Goal: Task Accomplishment & Management: Manage account settings

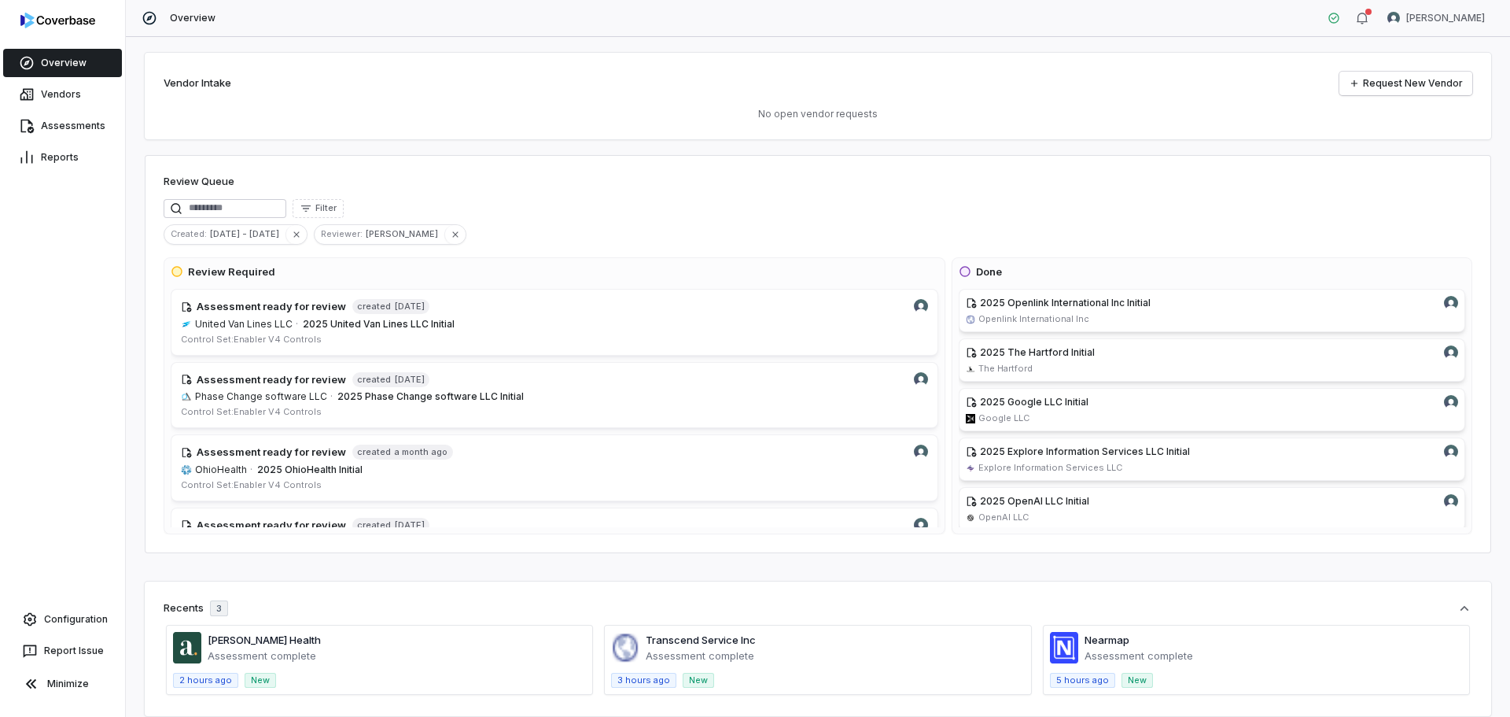
click at [62, 111] on div "Assessments" at bounding box center [62, 125] width 125 height 31
click at [63, 112] on link "Assessments" at bounding box center [62, 126] width 119 height 28
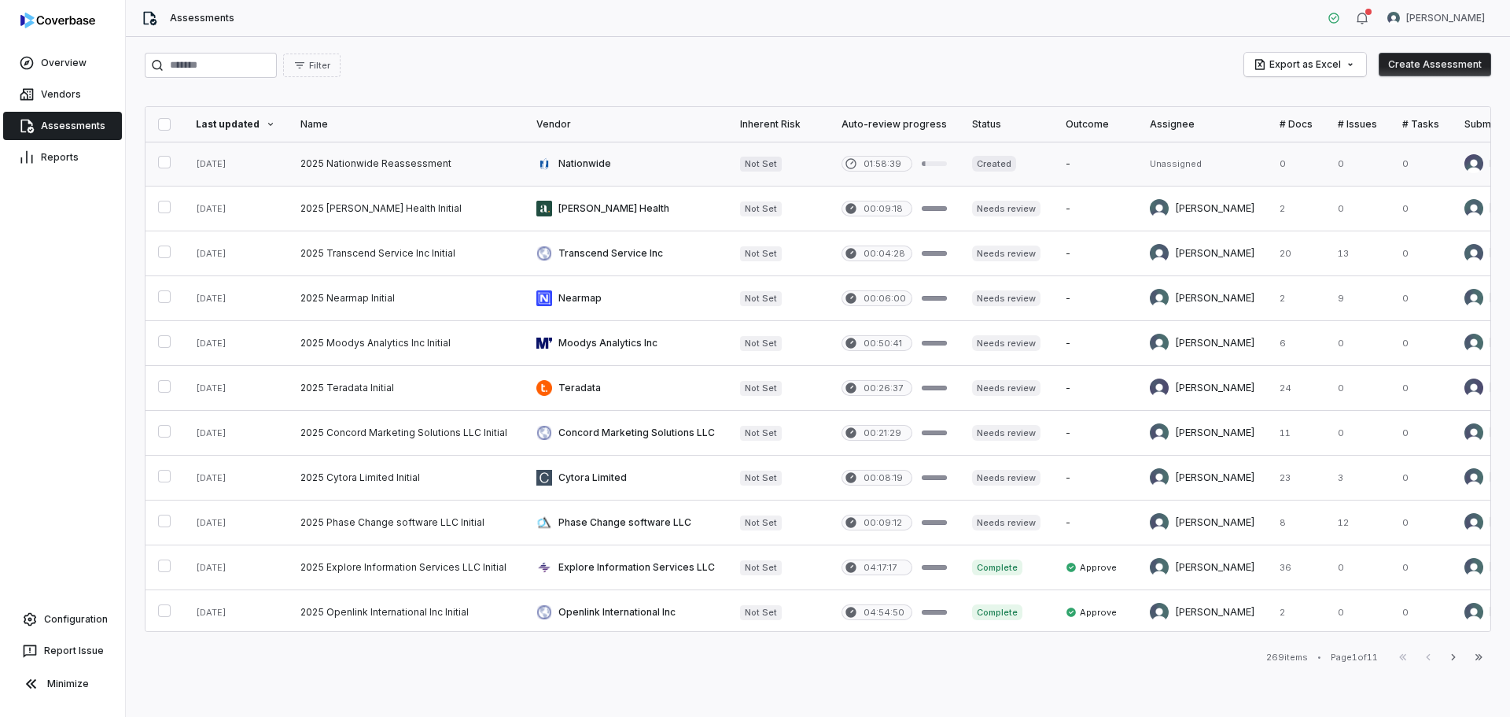
click at [637, 177] on link at bounding box center [626, 164] width 204 height 44
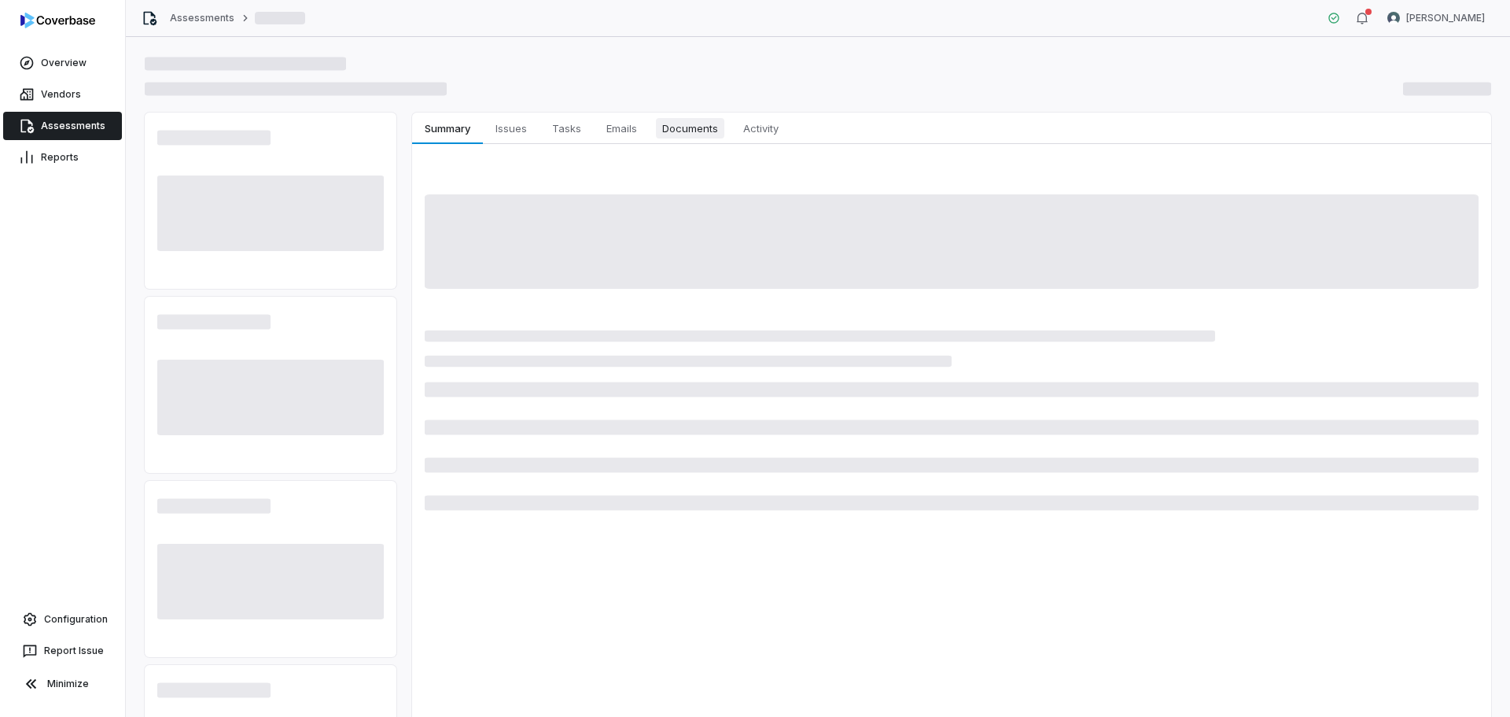
click at [665, 131] on span "Documents" at bounding box center [690, 128] width 68 height 20
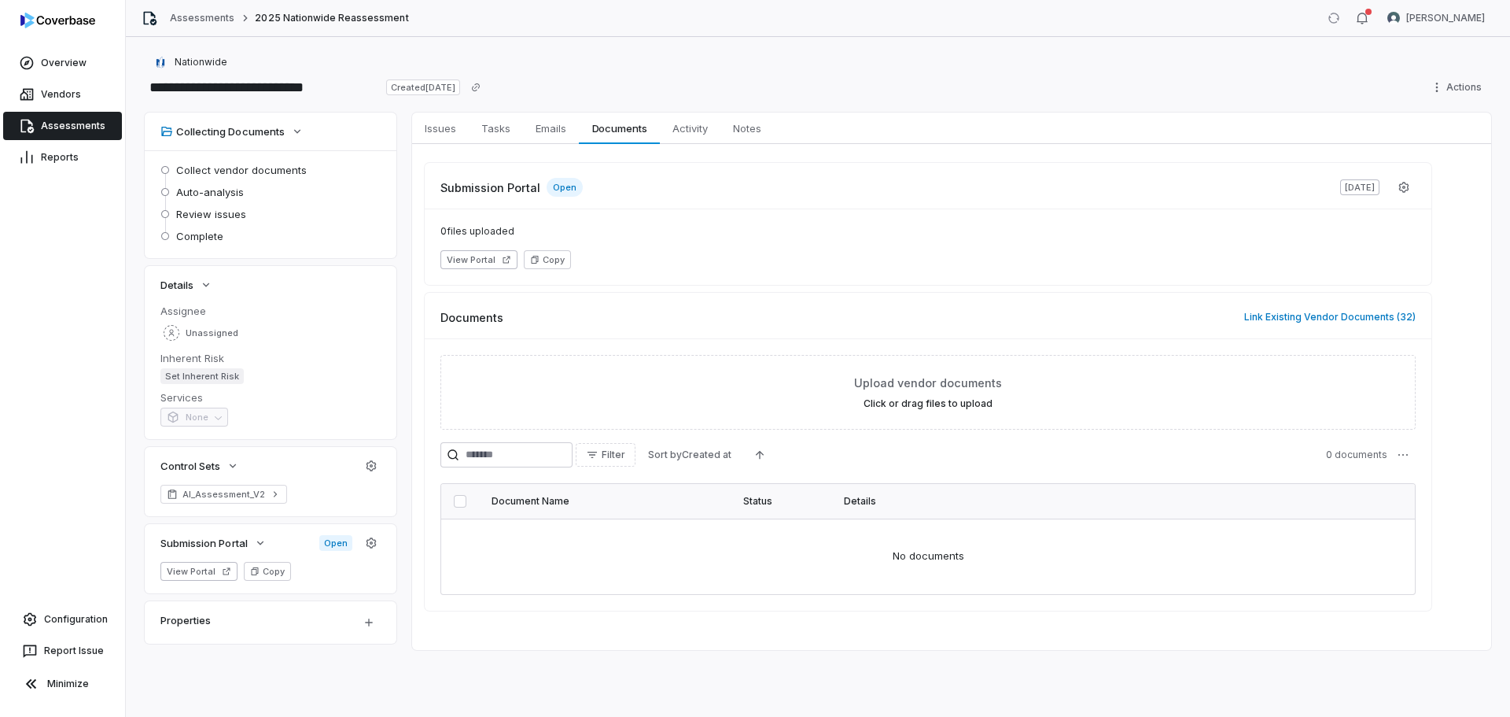
click at [72, 130] on link "Assessments" at bounding box center [62, 126] width 119 height 28
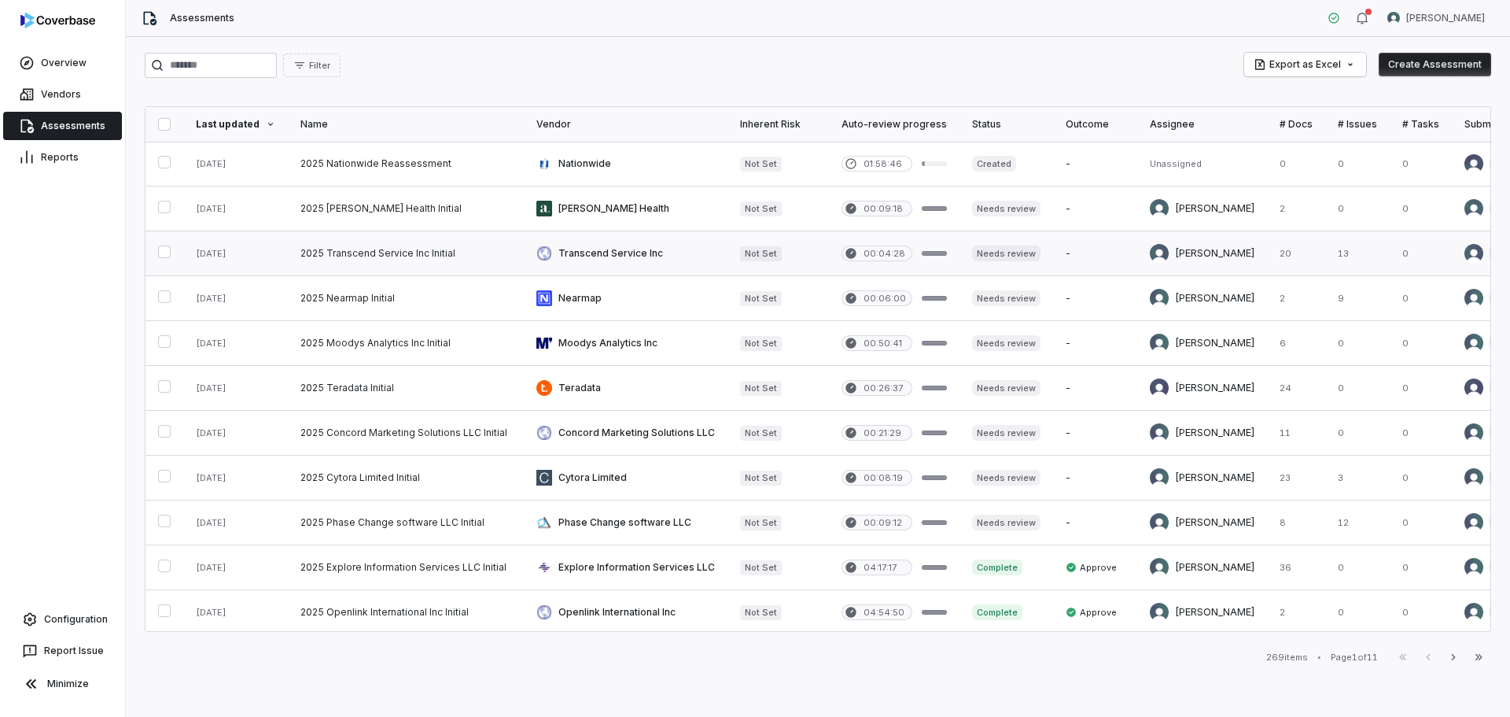
click at [584, 253] on link at bounding box center [626, 253] width 204 height 44
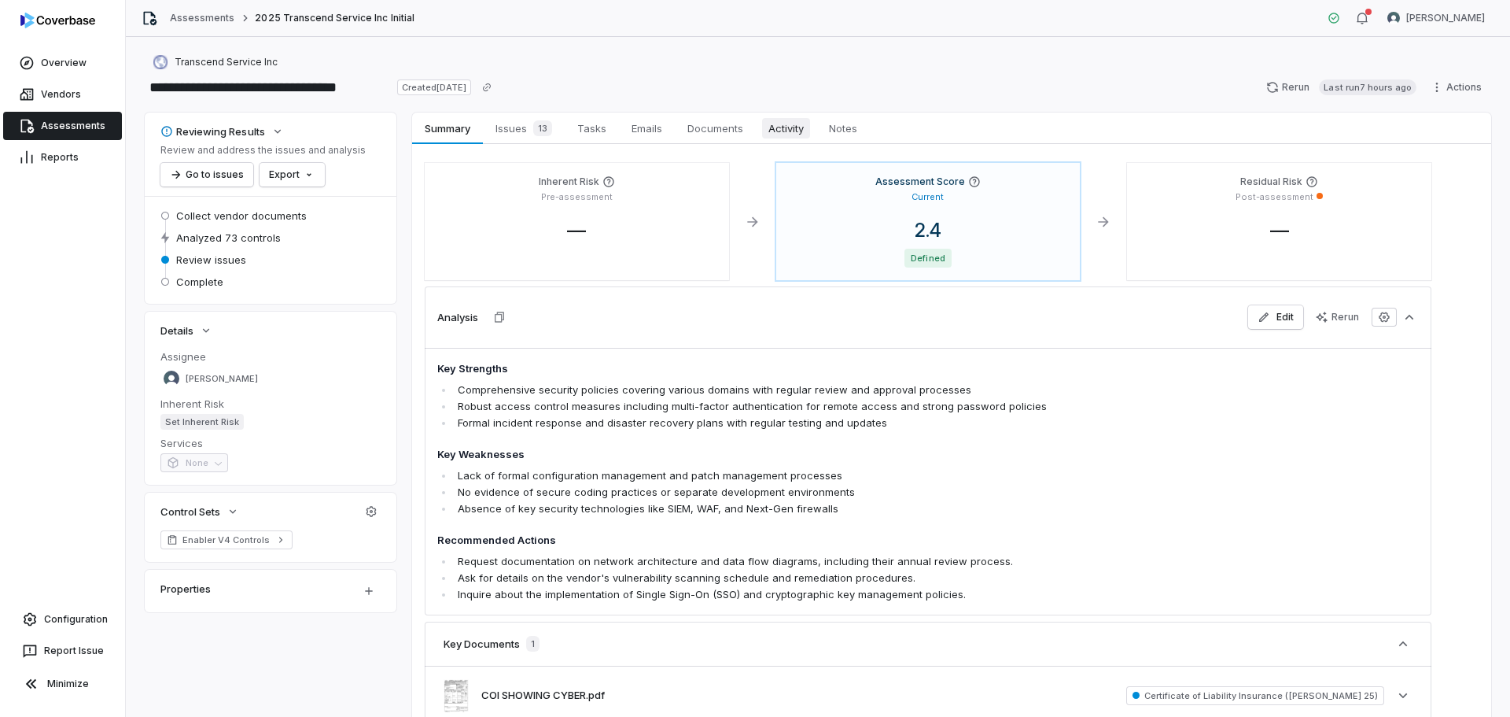
click at [778, 131] on span "Activity" at bounding box center [786, 128] width 48 height 20
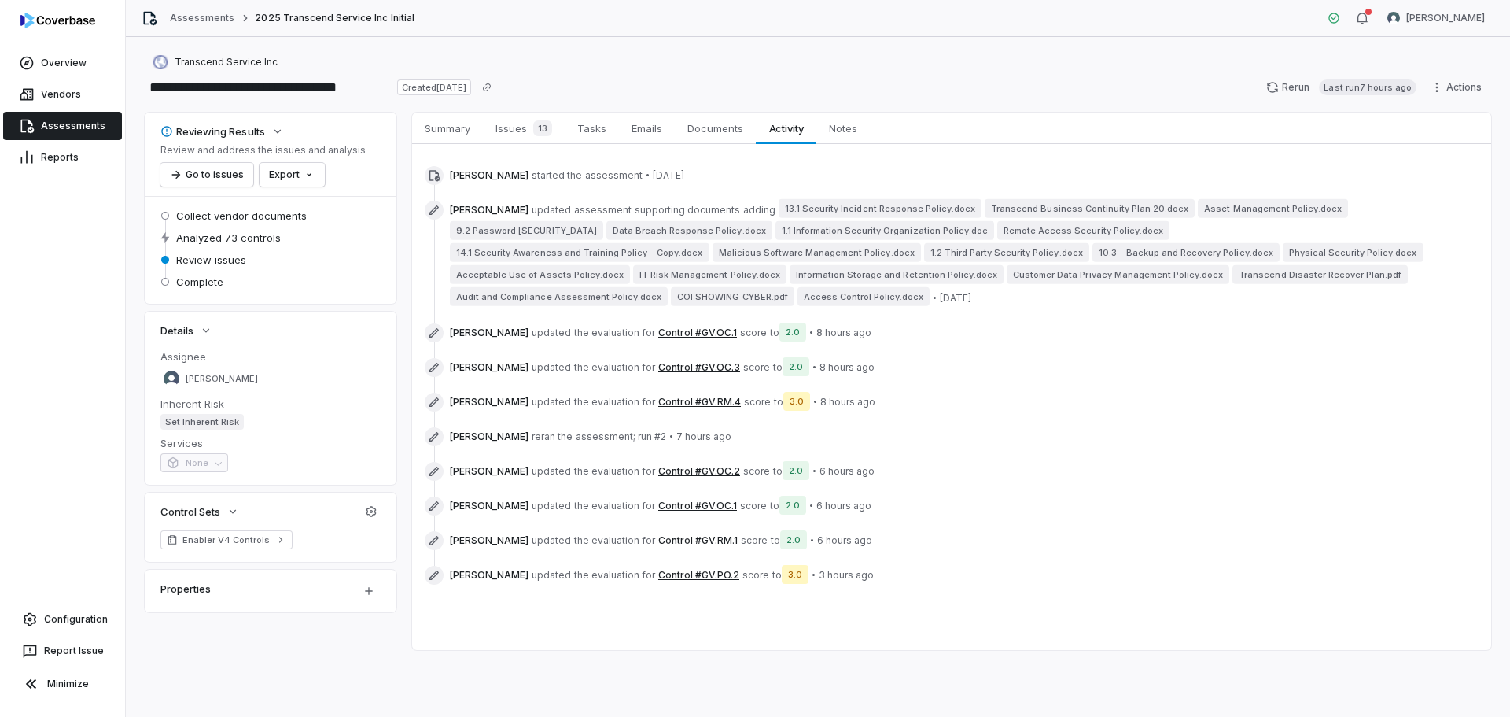
click at [61, 122] on link "Assessments" at bounding box center [62, 126] width 119 height 28
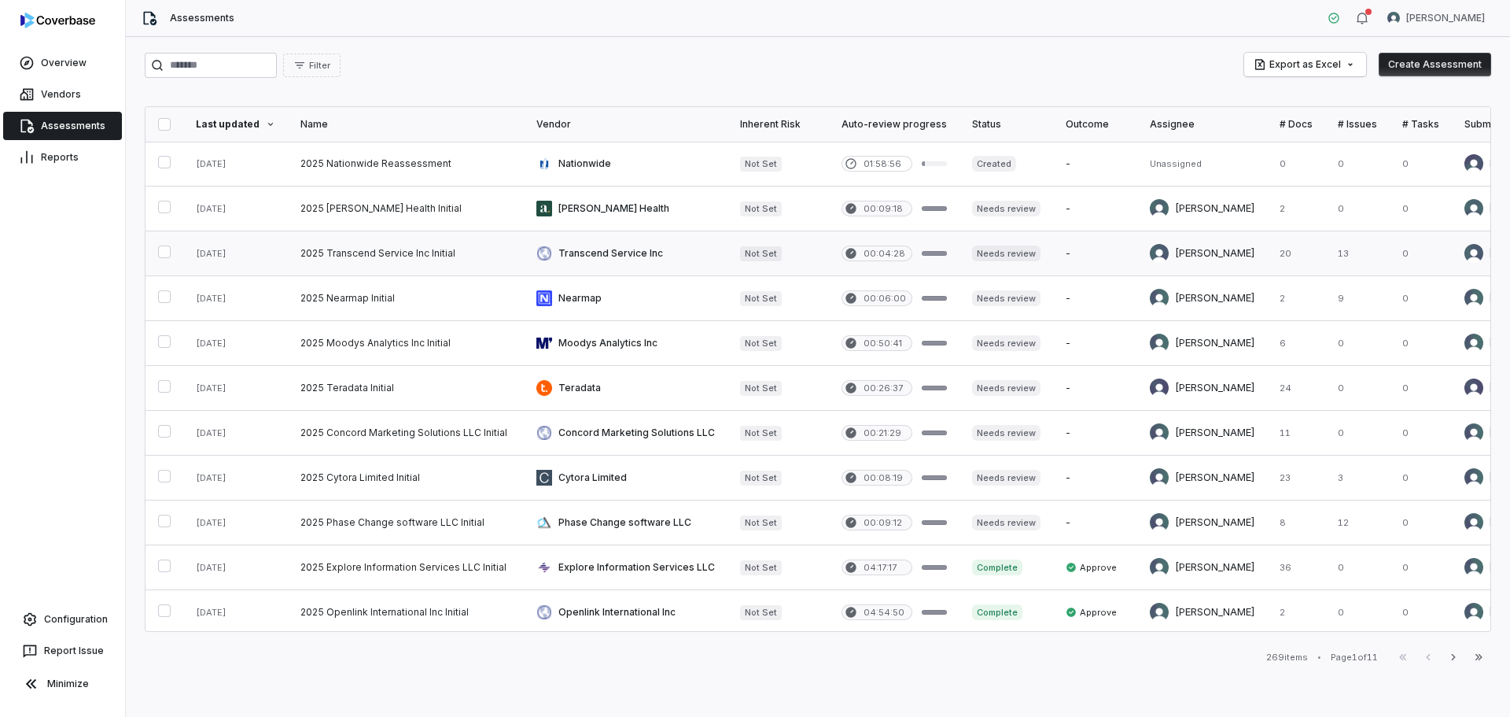
click at [345, 250] on link at bounding box center [406, 253] width 236 height 44
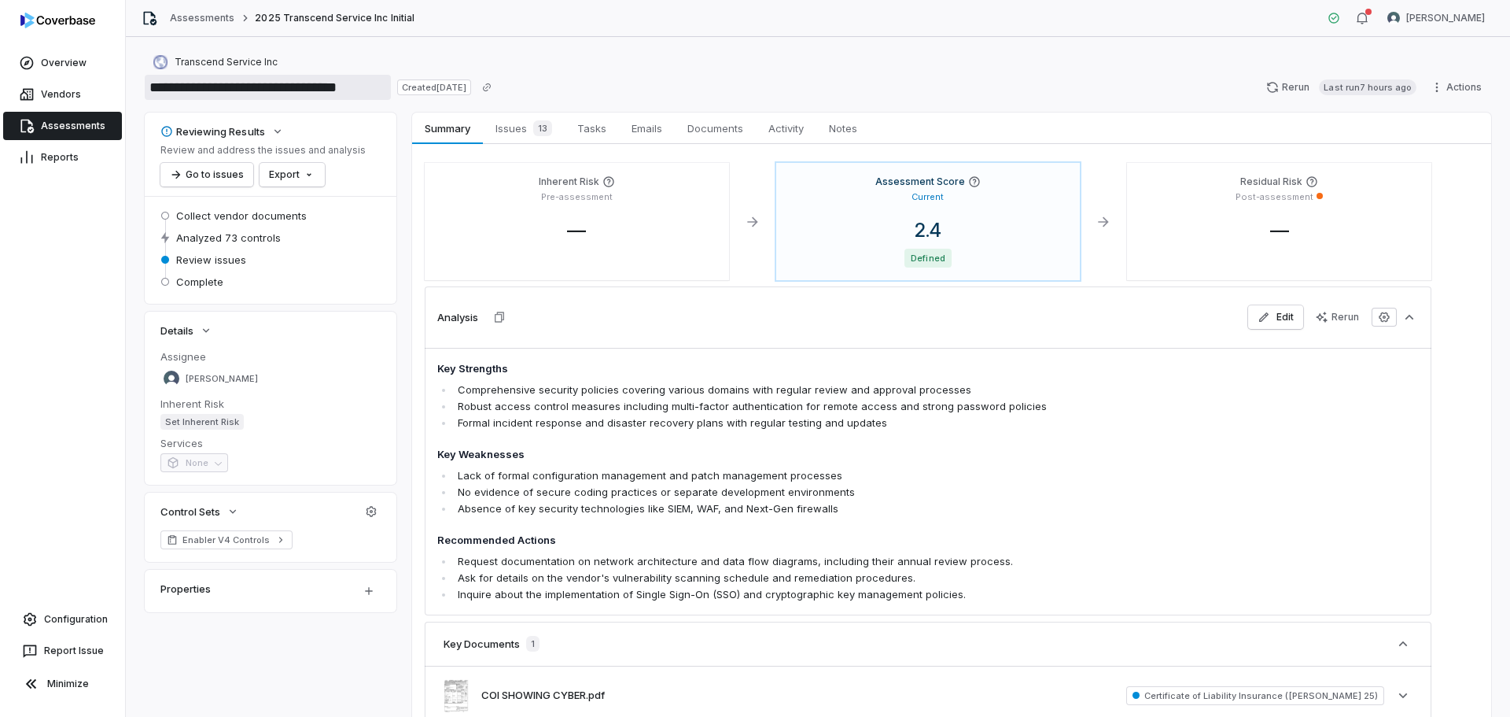
click at [284, 94] on input "**********" at bounding box center [268, 87] width 246 height 25
click at [50, 92] on link "Vendors" at bounding box center [62, 94] width 119 height 28
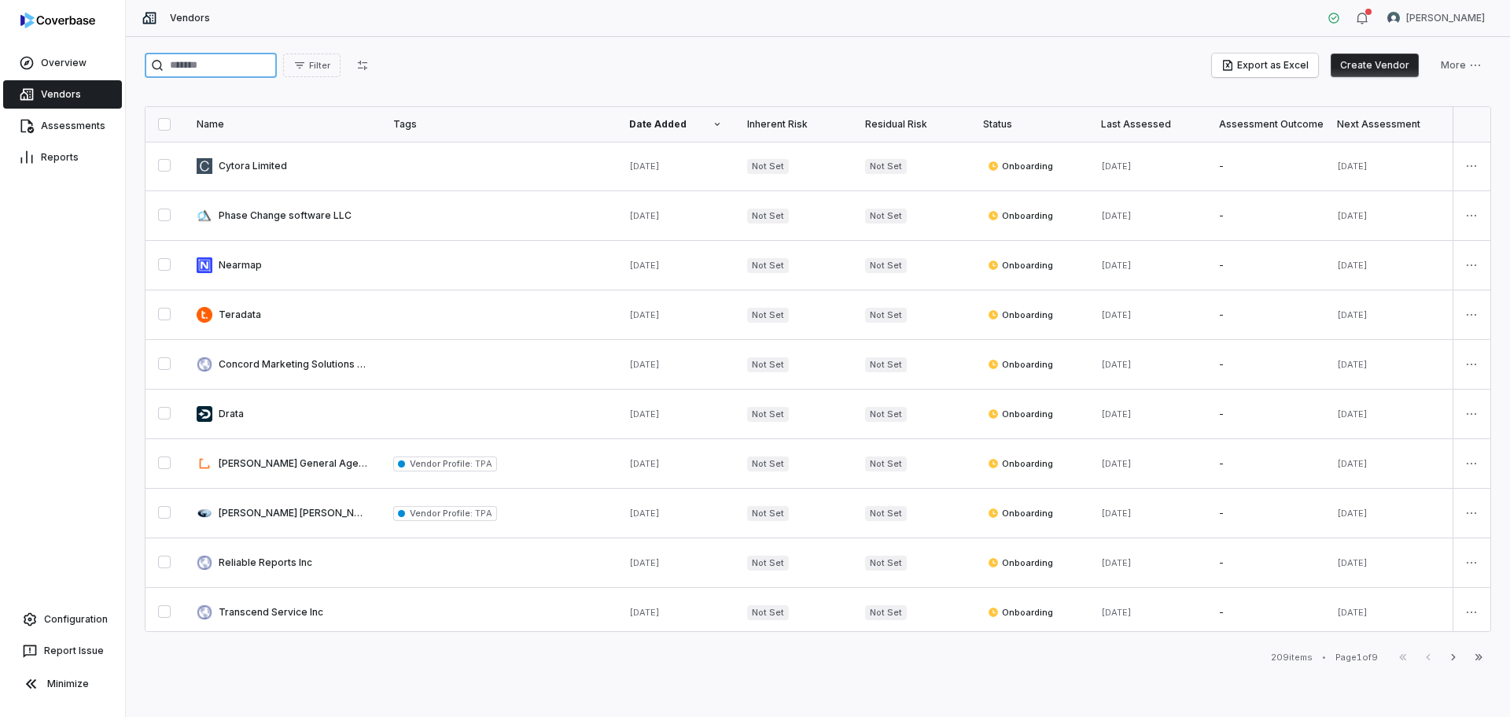
click at [223, 66] on input "search" at bounding box center [211, 65] width 132 height 25
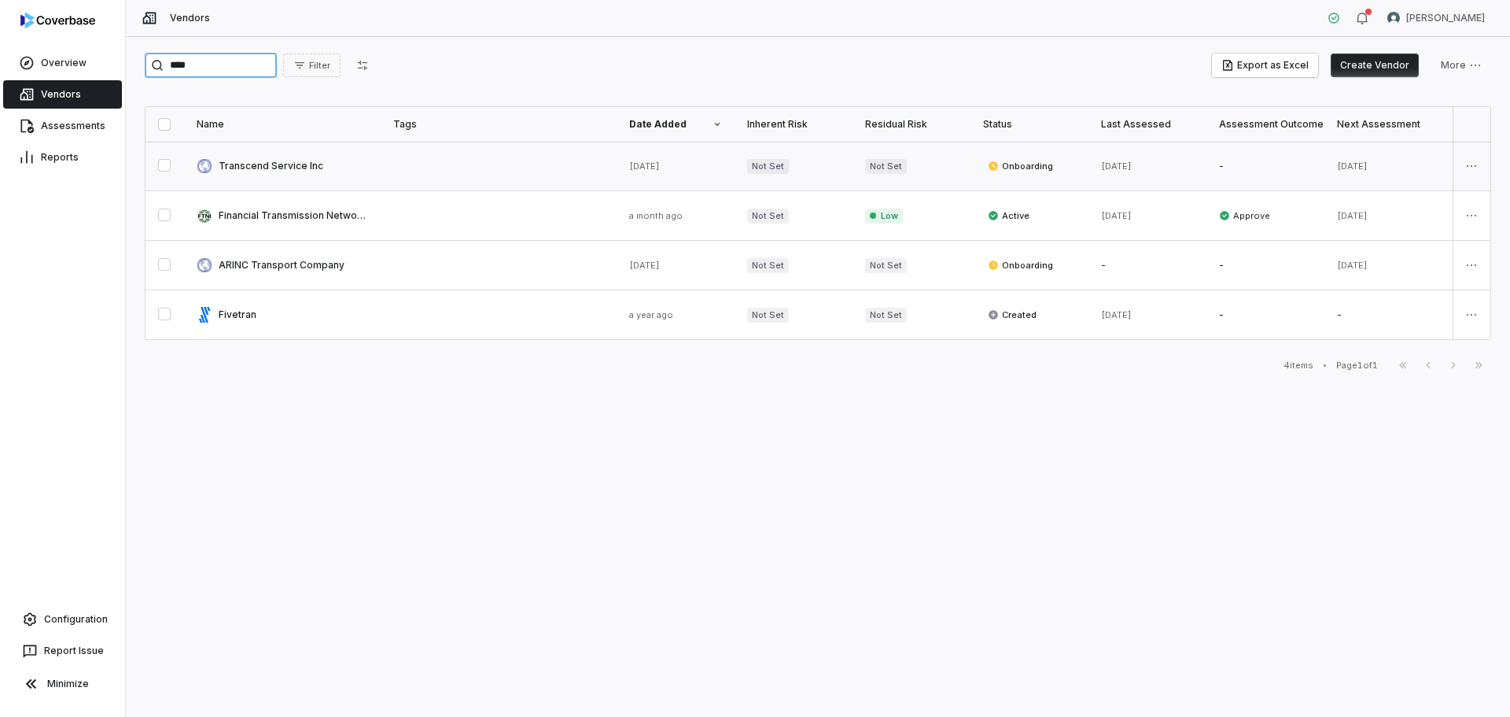
type input "****"
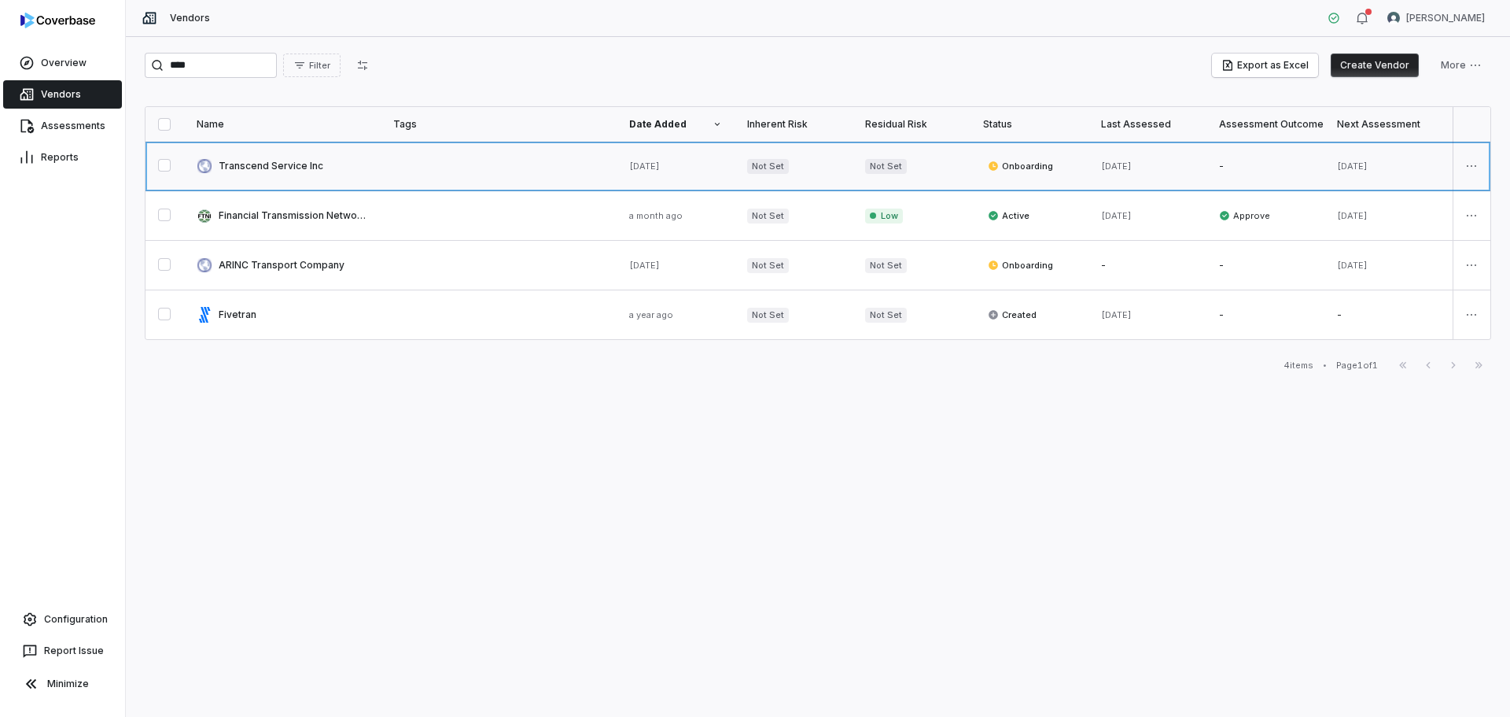
click at [257, 164] on link at bounding box center [282, 166] width 197 height 49
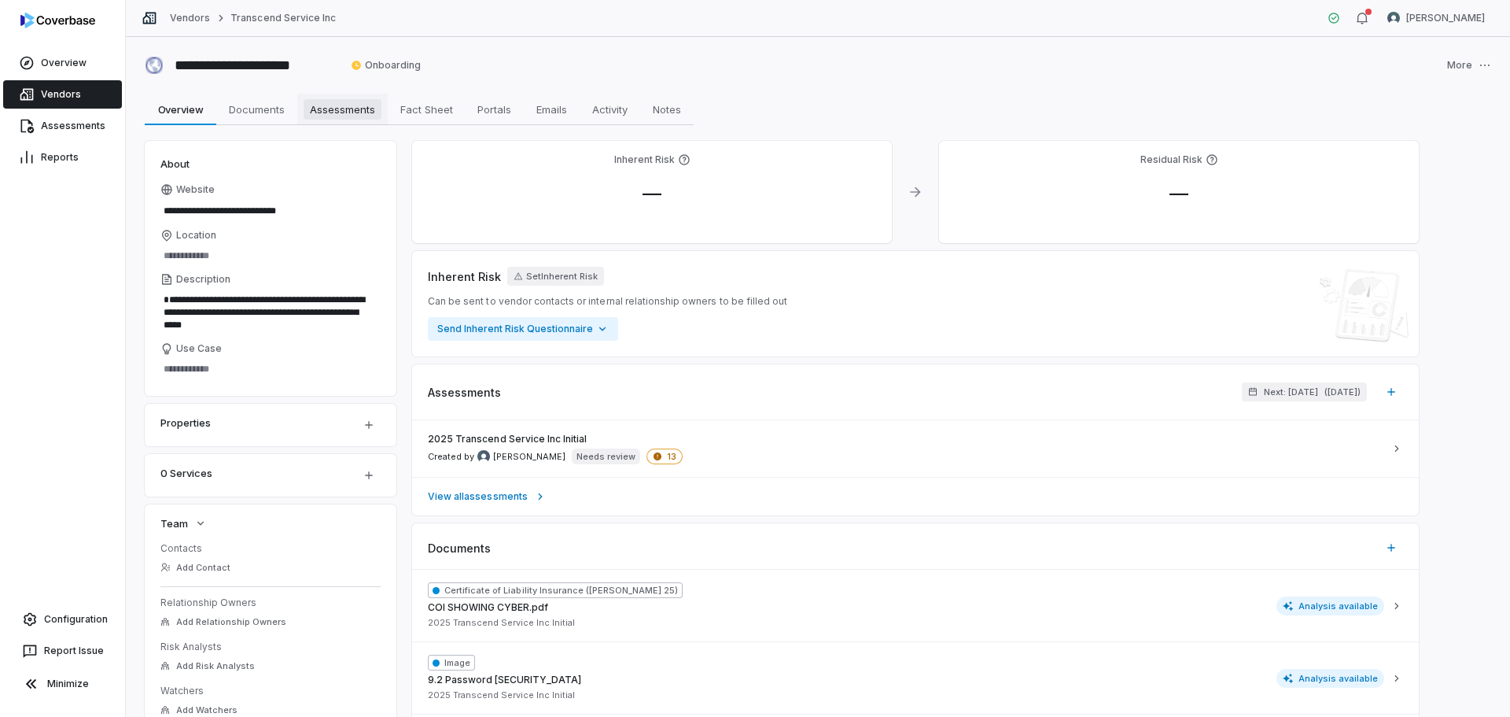
click at [344, 108] on span "Assessments" at bounding box center [343, 109] width 78 height 20
type textarea "*"
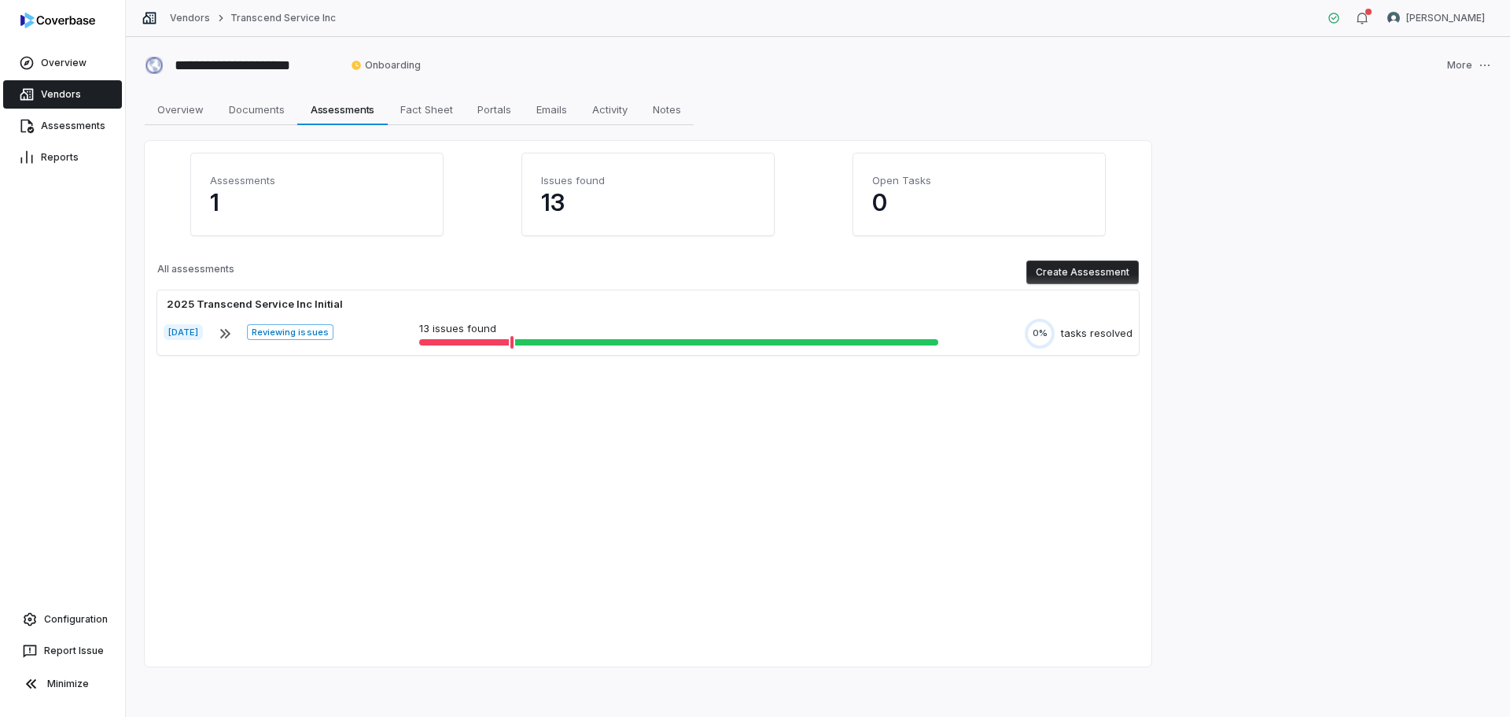
click at [1080, 264] on button "Create Assessment" at bounding box center [1083, 272] width 112 height 24
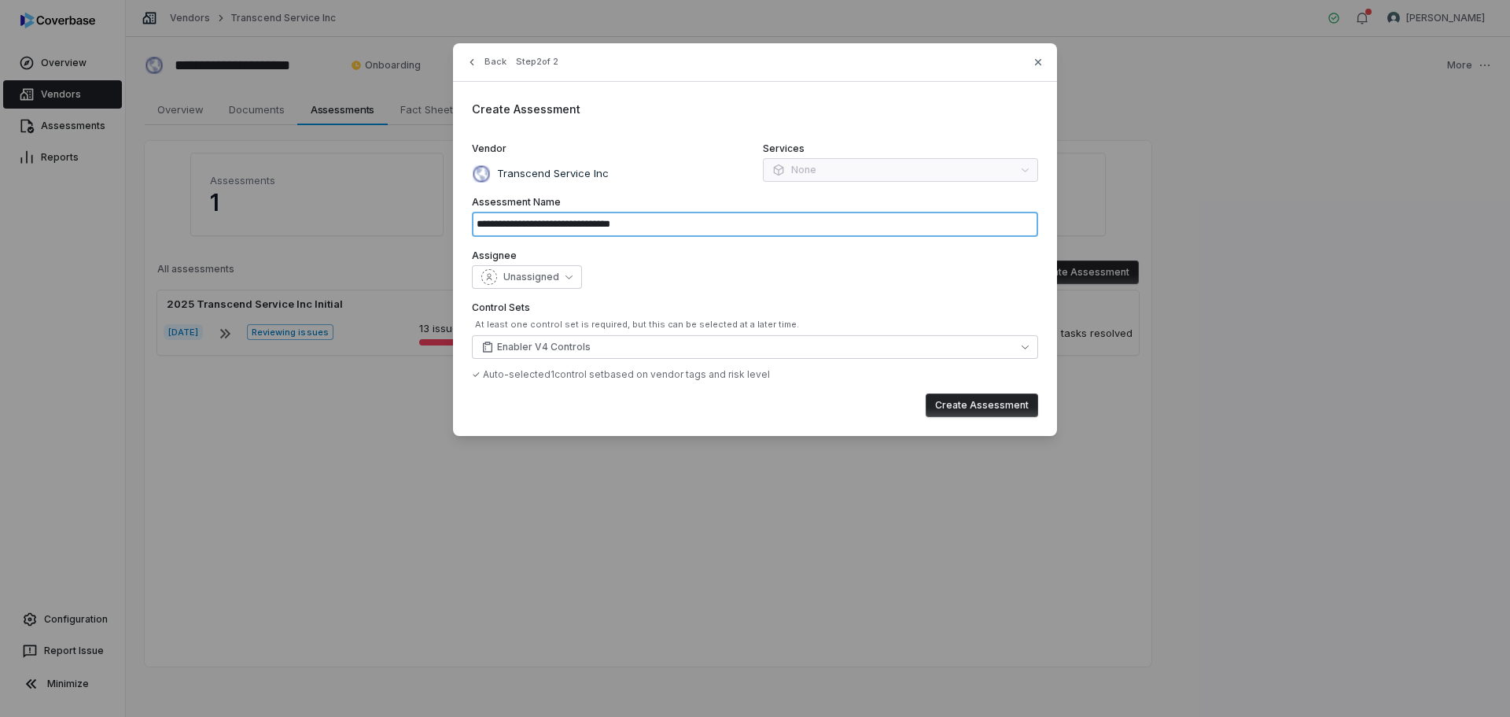
click at [670, 218] on input "**********" at bounding box center [755, 224] width 566 height 25
type input "**********"
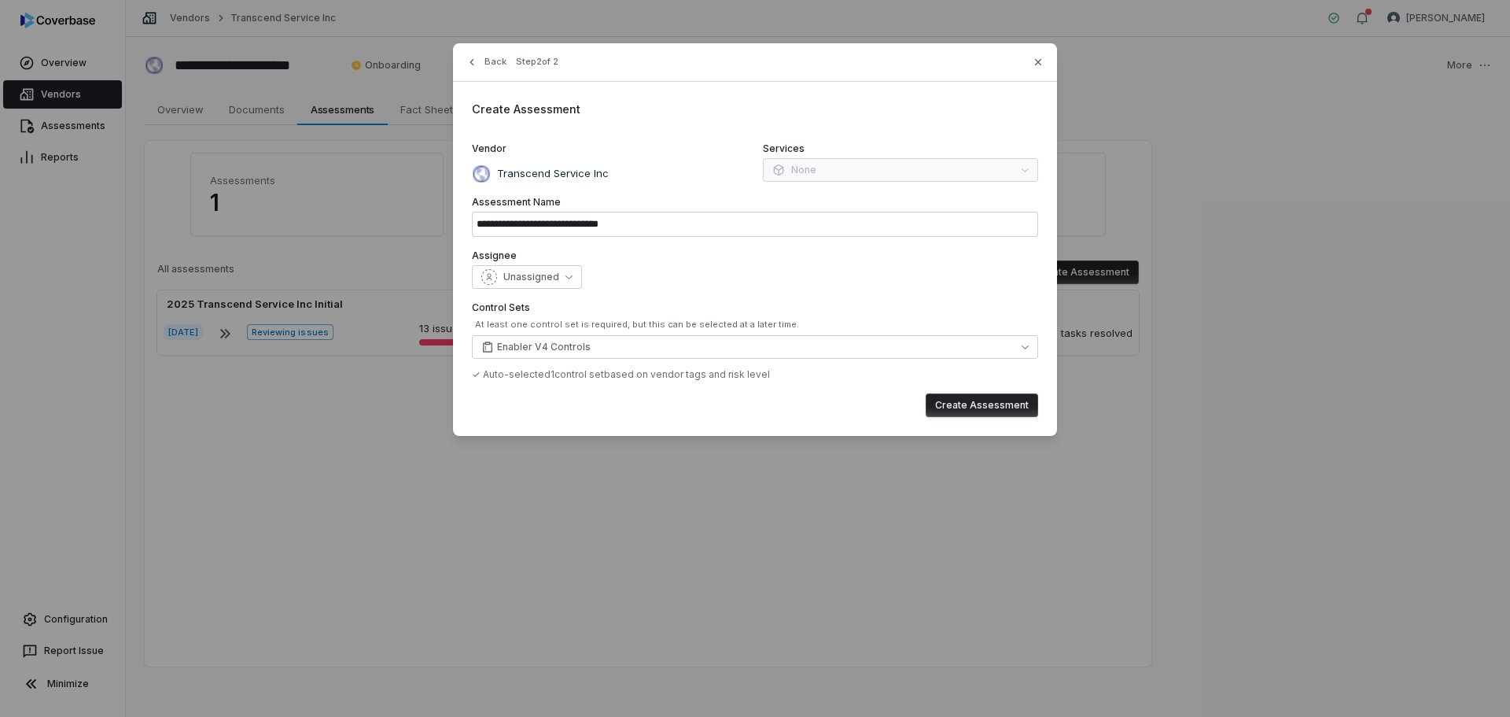
click at [983, 402] on button "Create Assessment" at bounding box center [982, 405] width 112 height 24
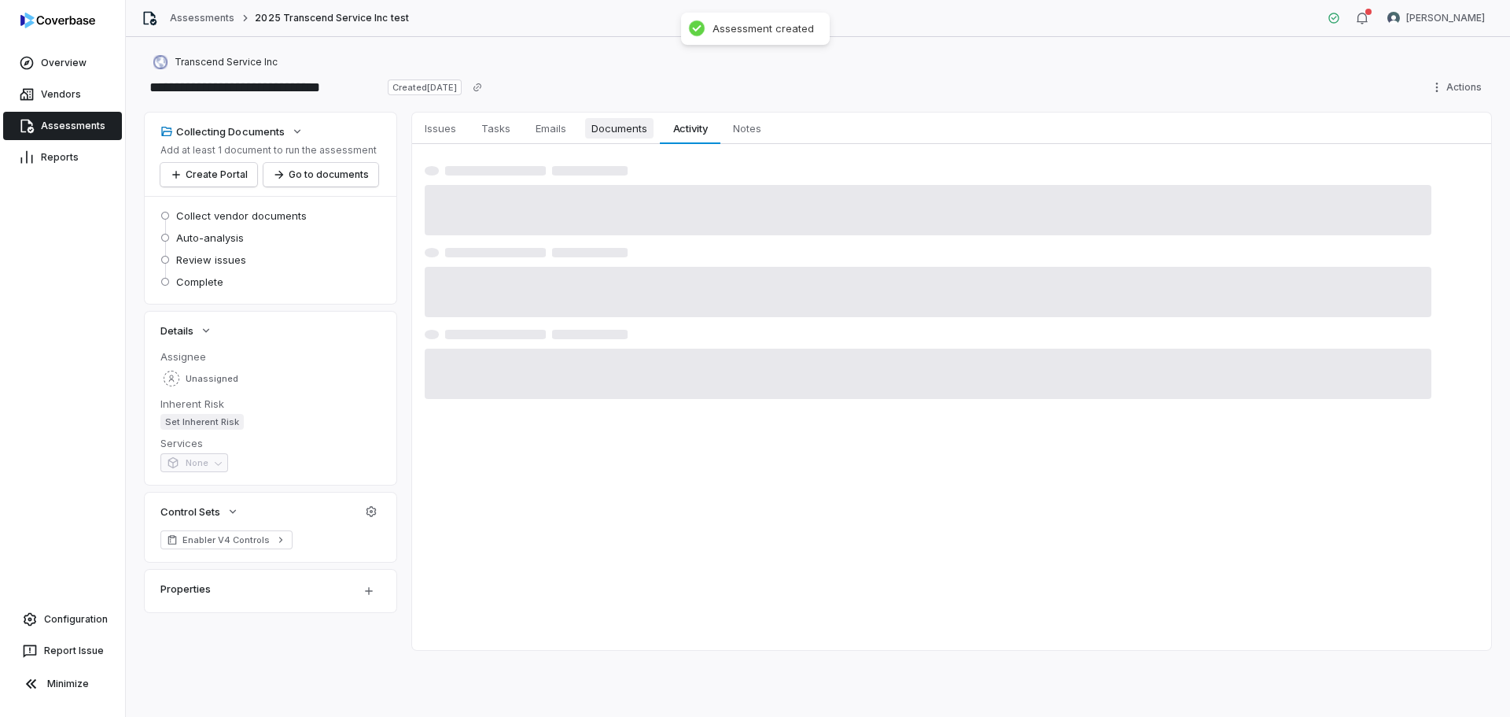
click at [604, 135] on span "Documents" at bounding box center [619, 128] width 68 height 20
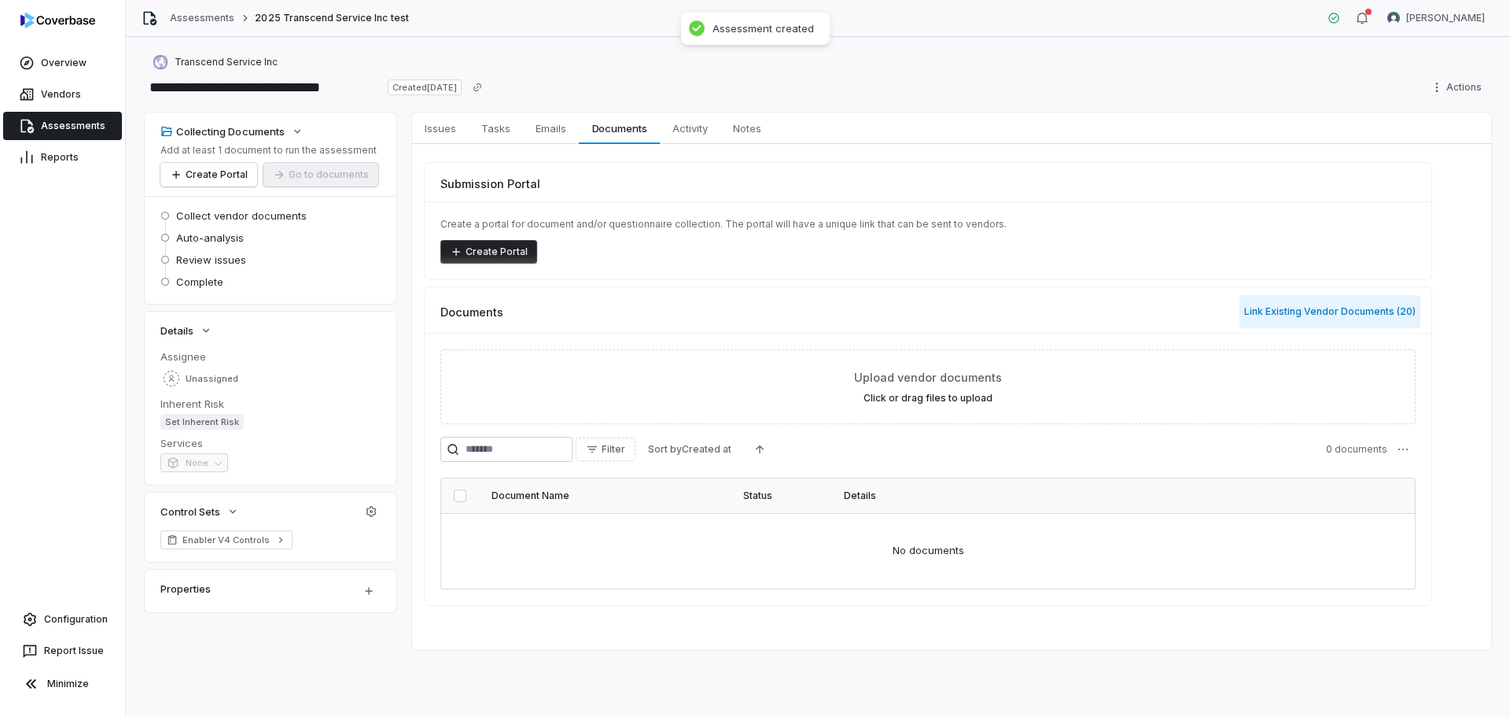
click at [1292, 314] on button "Link Existing Vendor Documents ( 20 )" at bounding box center [1330, 311] width 181 height 33
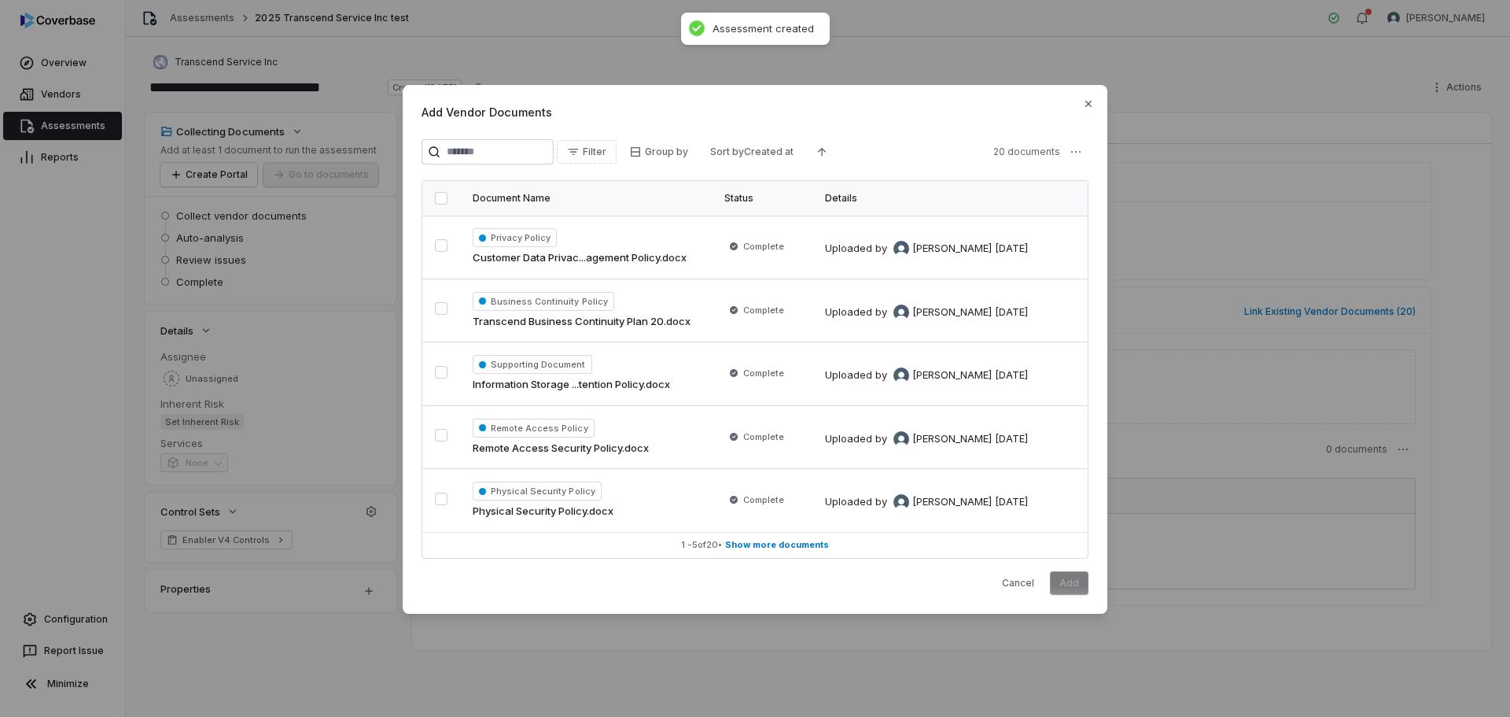
click at [443, 199] on button "button" at bounding box center [441, 198] width 13 height 13
click at [1067, 580] on button "Add" at bounding box center [1069, 583] width 39 height 24
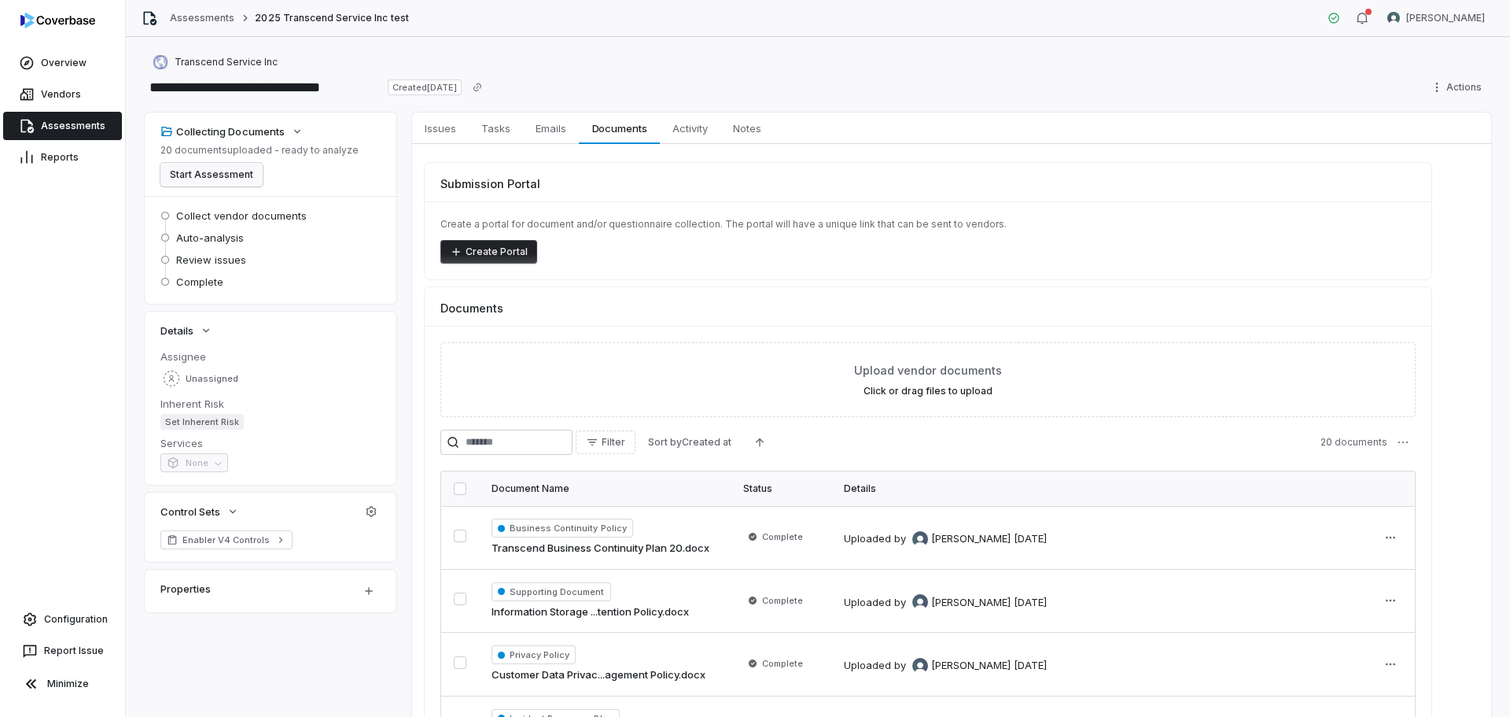
click at [235, 172] on button "Start Assessment" at bounding box center [211, 175] width 102 height 24
click at [231, 173] on button "Start Assessment" at bounding box center [211, 175] width 102 height 24
click at [443, 139] on link "Issues Issues" at bounding box center [440, 127] width 57 height 31
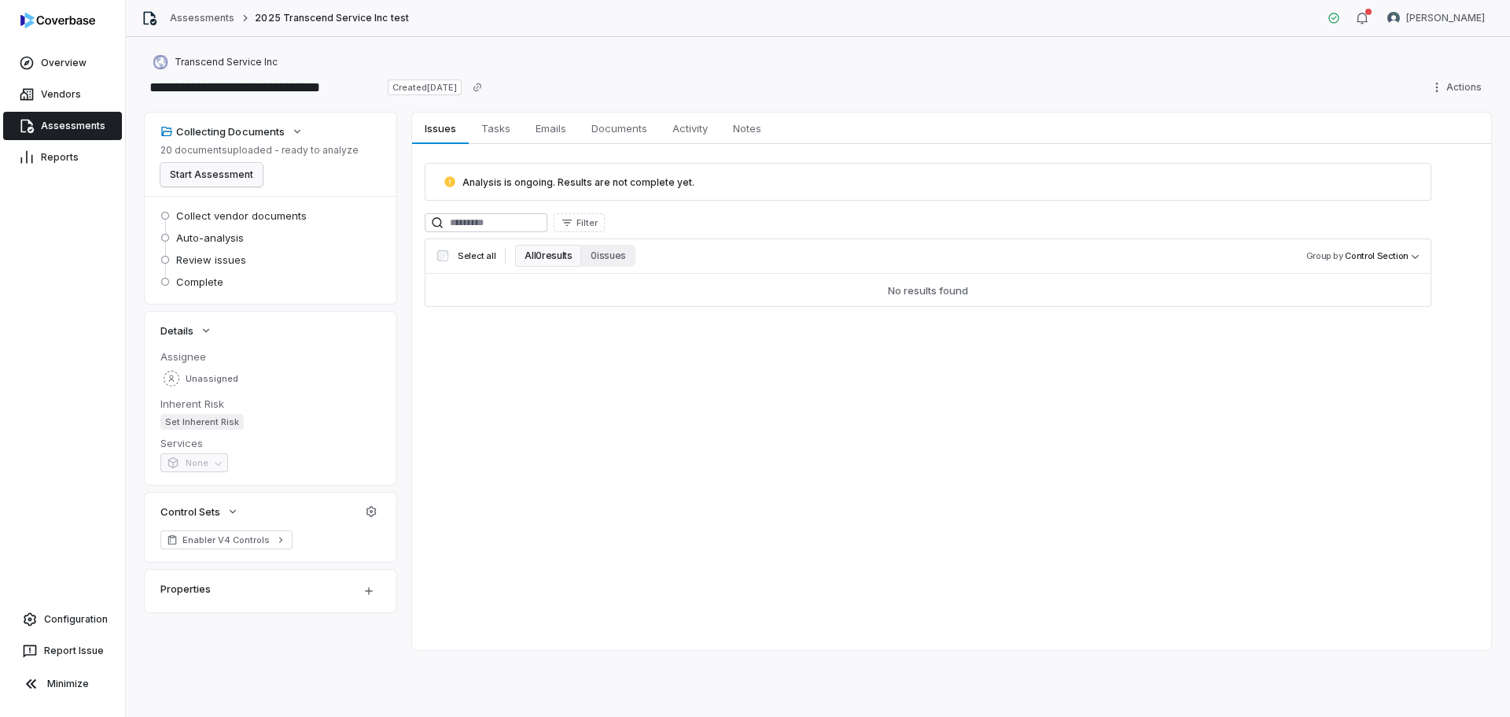
click at [224, 180] on button "Start Assessment" at bounding box center [211, 175] width 102 height 24
